Goal: Navigation & Orientation: Find specific page/section

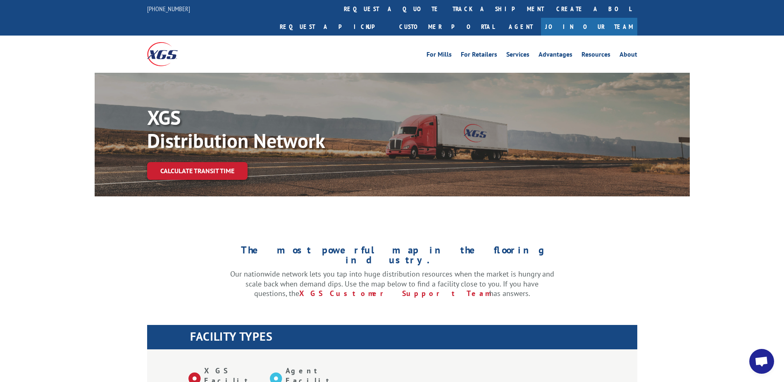
scroll to position [331, 0]
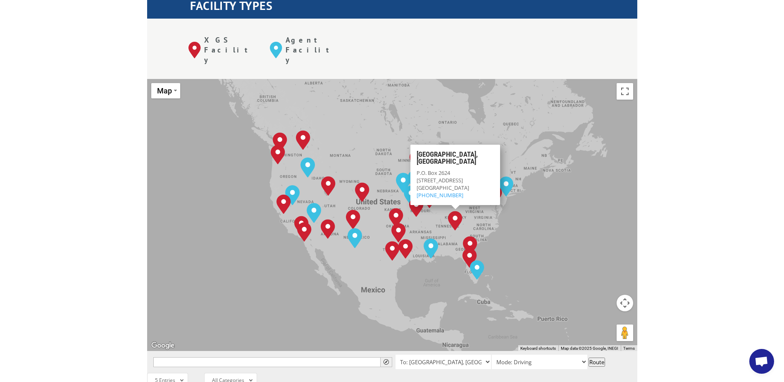
click at [452, 211] on img "Tunnel Hill, GA" at bounding box center [455, 221] width 14 height 20
click at [626, 83] on button "Toggle fullscreen view" at bounding box center [625, 91] width 17 height 17
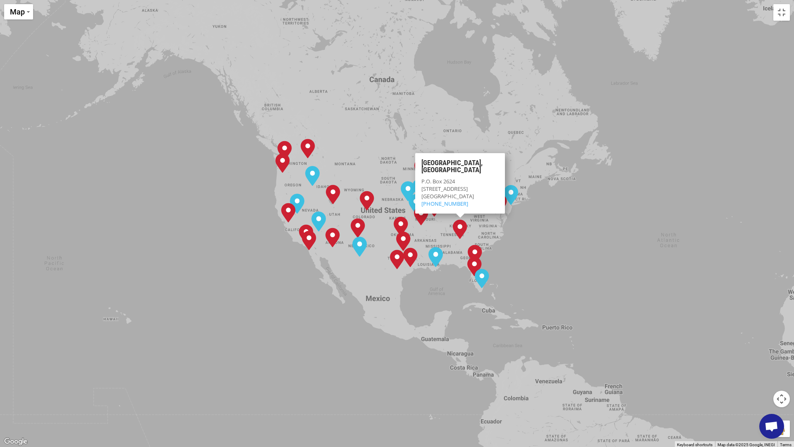
click at [532, 265] on div "[GEOGRAPHIC_DATA], [GEOGRAPHIC_DATA] [GEOGRAPHIC_DATA], [GEOGRAPHIC_DATA] [GEOG…" at bounding box center [397, 223] width 794 height 447
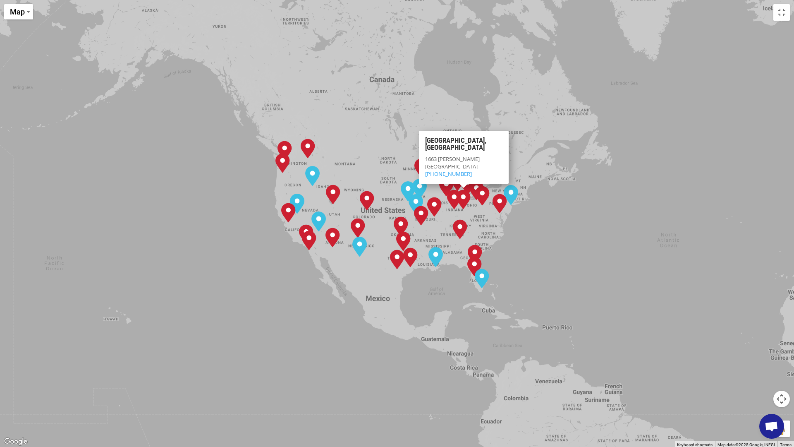
click at [467, 200] on img "Dayton, OH" at bounding box center [463, 199] width 14 height 20
click at [468, 203] on img "Dayton, OH" at bounding box center [463, 199] width 14 height 20
click at [462, 201] on img "Dayton, OH" at bounding box center [463, 199] width 14 height 20
click at [463, 200] on img "Dayton, OH" at bounding box center [463, 199] width 14 height 20
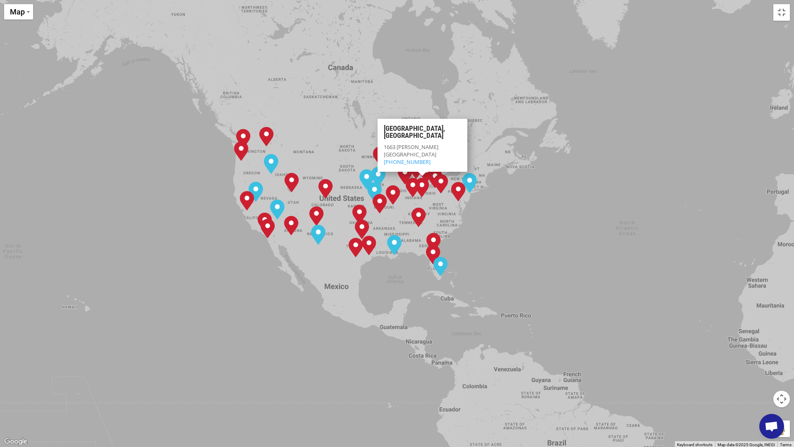
drag, startPoint x: 241, startPoint y: 197, endPoint x: 526, endPoint y: 231, distance: 286.5
click at [526, 231] on div "[GEOGRAPHIC_DATA], [GEOGRAPHIC_DATA] [GEOGRAPHIC_DATA], [GEOGRAPHIC_DATA] [GEOG…" at bounding box center [397, 223] width 794 height 447
click at [410, 183] on img "Indianapolis, IN" at bounding box center [413, 187] width 14 height 20
click at [416, 185] on img "Indianapolis, IN" at bounding box center [413, 187] width 14 height 20
click at [419, 184] on img "Indianapolis, IN" at bounding box center [413, 187] width 14 height 20
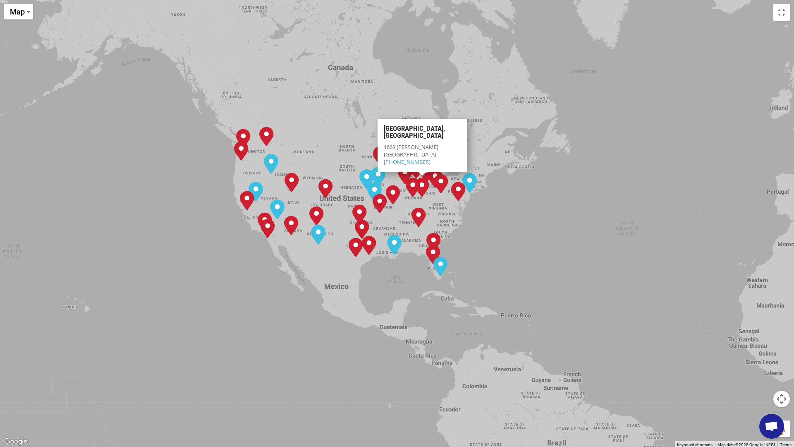
click at [420, 183] on img "Dayton, OH" at bounding box center [422, 187] width 14 height 20
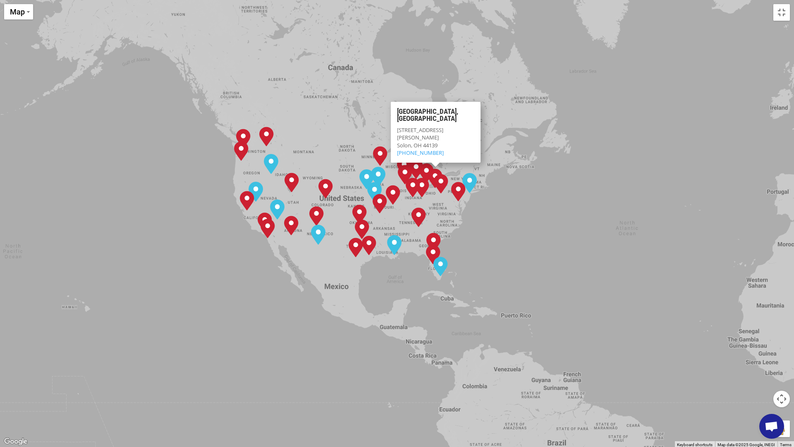
click at [433, 172] on img "Cleveland, OH" at bounding box center [435, 178] width 14 height 20
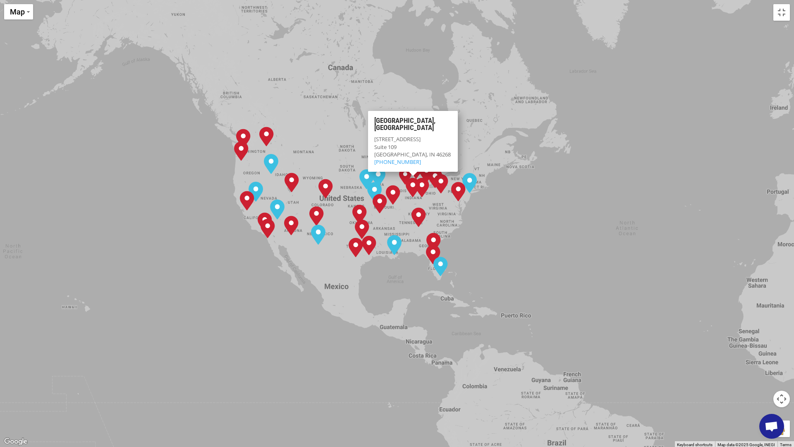
click at [540, 225] on div "[GEOGRAPHIC_DATA], [GEOGRAPHIC_DATA] [GEOGRAPHIC_DATA], [GEOGRAPHIC_DATA] [GEOG…" at bounding box center [397, 223] width 794 height 447
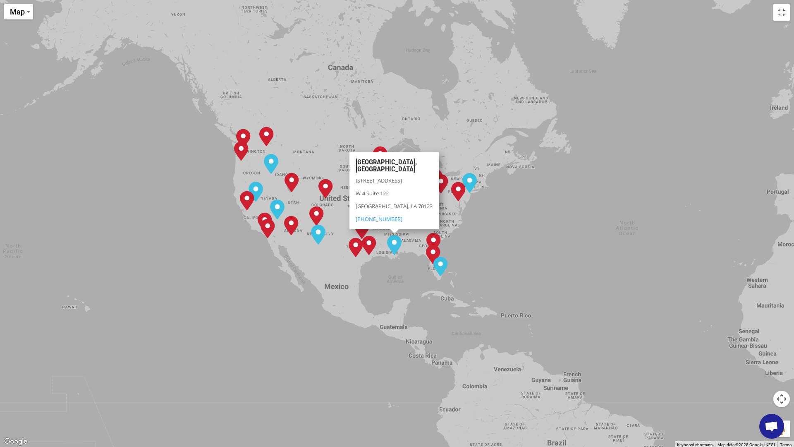
click at [767, 13] on div "[GEOGRAPHIC_DATA], [GEOGRAPHIC_DATA] [GEOGRAPHIC_DATA], [GEOGRAPHIC_DATA] [GEOG…" at bounding box center [397, 223] width 794 height 447
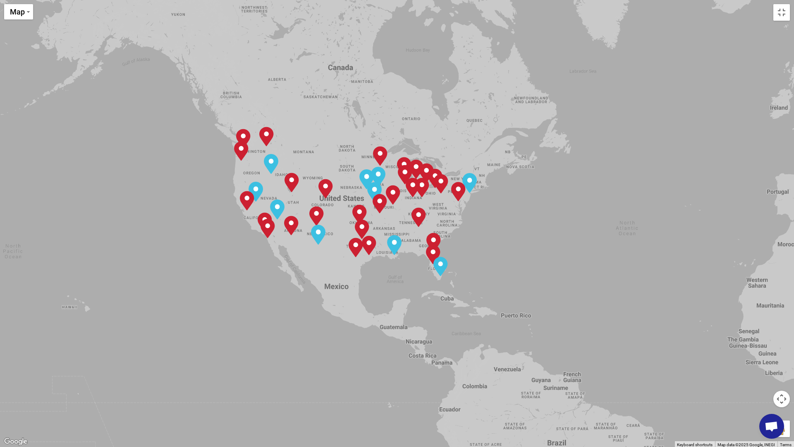
drag, startPoint x: 748, startPoint y: 24, endPoint x: 740, endPoint y: 43, distance: 19.9
click at [743, 33] on div "[GEOGRAPHIC_DATA], [GEOGRAPHIC_DATA] [GEOGRAPHIC_DATA], [GEOGRAPHIC_DATA] [GEOG…" at bounding box center [397, 223] width 794 height 447
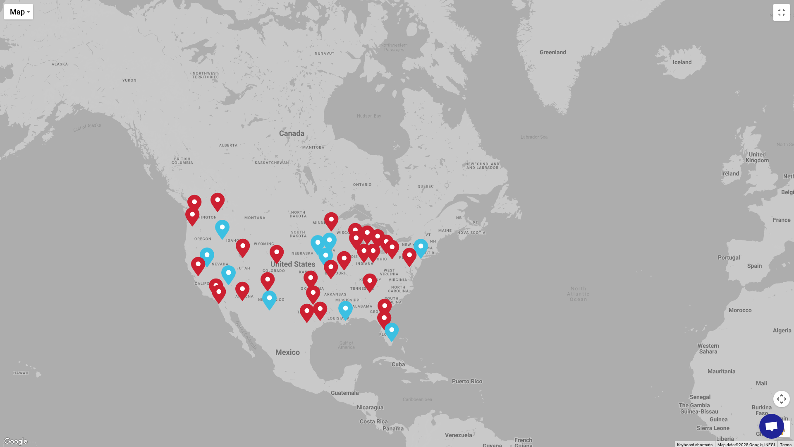
drag, startPoint x: 692, startPoint y: 43, endPoint x: 551, endPoint y: 108, distance: 155.4
click at [622, 126] on div "[GEOGRAPHIC_DATA], [GEOGRAPHIC_DATA] [GEOGRAPHIC_DATA], [GEOGRAPHIC_DATA] [GEOG…" at bounding box center [397, 223] width 794 height 447
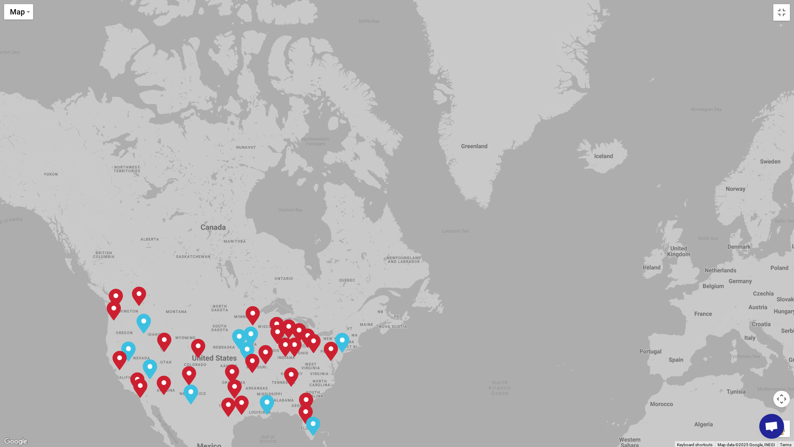
click at [398, 14] on div "[GEOGRAPHIC_DATA], [GEOGRAPHIC_DATA] [GEOGRAPHIC_DATA], [GEOGRAPHIC_DATA] [GEOG…" at bounding box center [397, 223] width 794 height 447
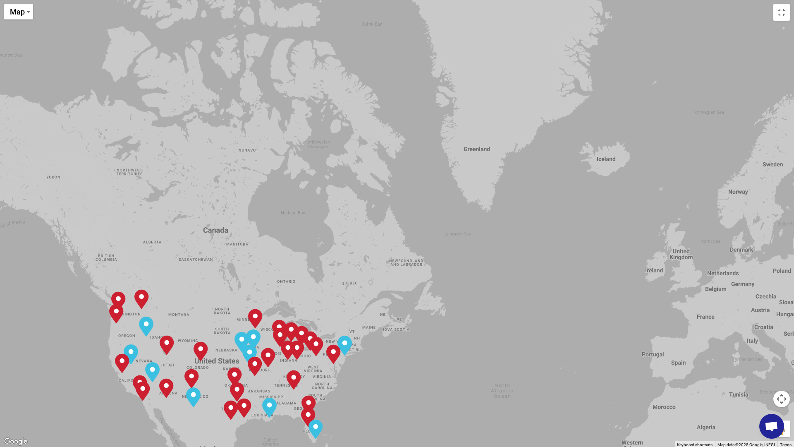
drag, startPoint x: 395, startPoint y: 27, endPoint x: 405, endPoint y: 0, distance: 28.9
click at [405, 0] on div "[GEOGRAPHIC_DATA], [GEOGRAPHIC_DATA] [GEOGRAPHIC_DATA], [GEOGRAPHIC_DATA] [GEOG…" at bounding box center [397, 223] width 794 height 447
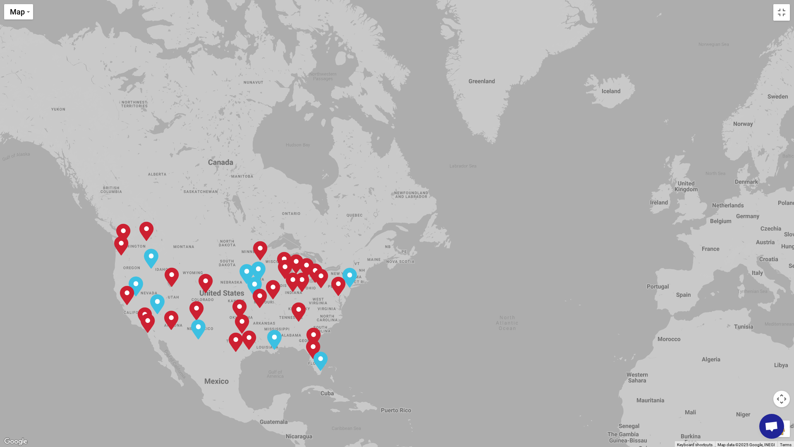
drag, startPoint x: 387, startPoint y: 78, endPoint x: 383, endPoint y: 39, distance: 38.7
click at [383, 39] on div "[GEOGRAPHIC_DATA], [GEOGRAPHIC_DATA] [GEOGRAPHIC_DATA], [GEOGRAPHIC_DATA] [GEOG…" at bounding box center [397, 223] width 794 height 447
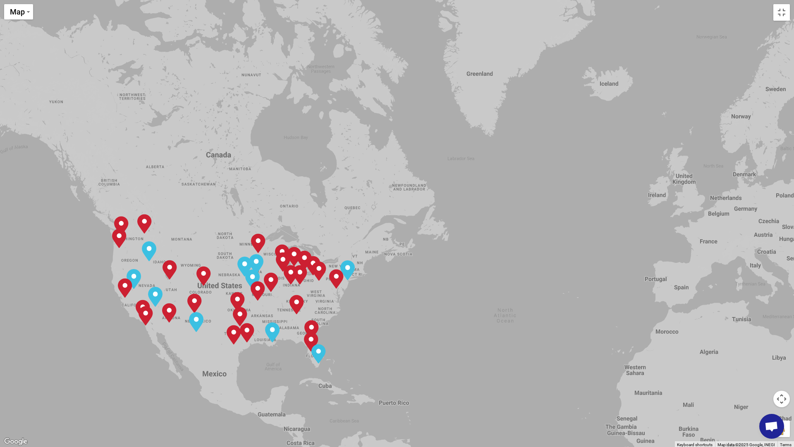
drag, startPoint x: 482, startPoint y: 49, endPoint x: 499, endPoint y: 49, distance: 16.5
click at [495, 49] on div "[GEOGRAPHIC_DATA], [GEOGRAPHIC_DATA] [GEOGRAPHIC_DATA], [GEOGRAPHIC_DATA] [GEOG…" at bounding box center [397, 223] width 794 height 447
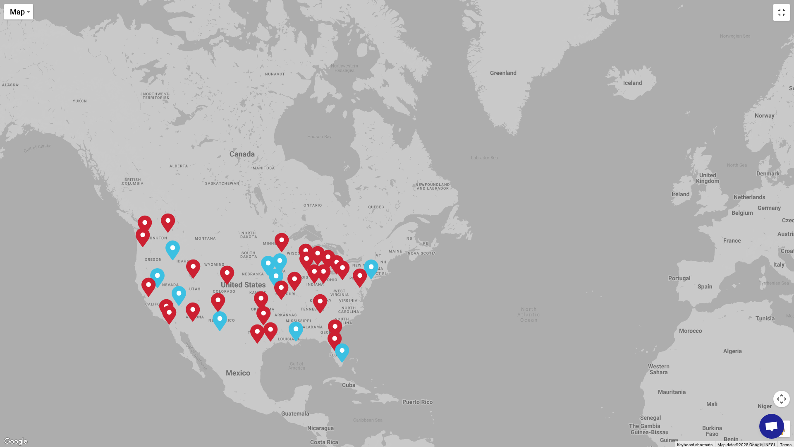
click at [784, 9] on button "Toggle fullscreen view" at bounding box center [781, 12] width 17 height 17
